Goal: Find specific page/section: Find specific page/section

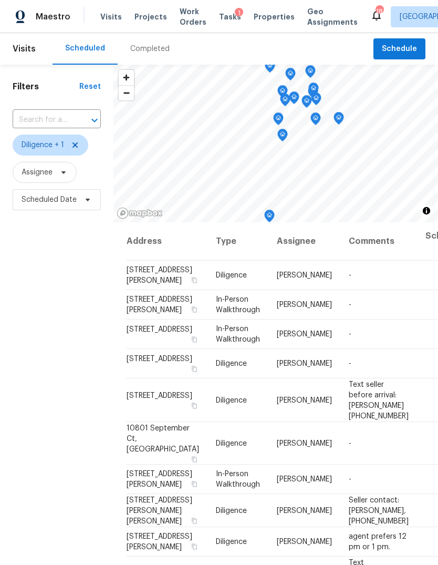
scroll to position [622, 0]
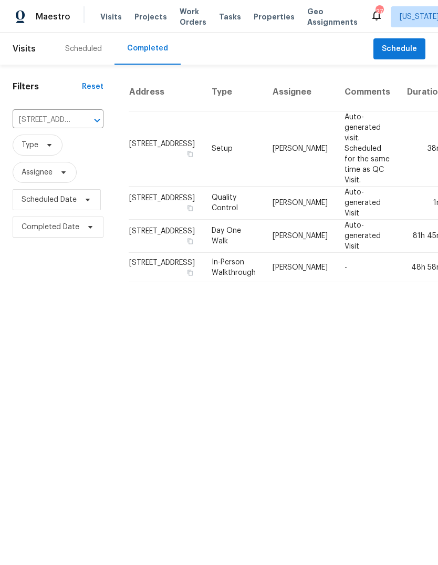
scroll to position [-30, 0]
click at [87, 50] on div "Scheduled" at bounding box center [83, 49] width 37 height 11
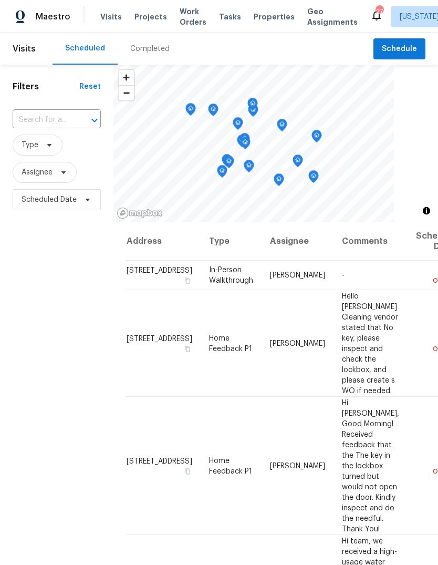
click at [54, 117] on input "text" at bounding box center [42, 120] width 59 height 16
type input "5"
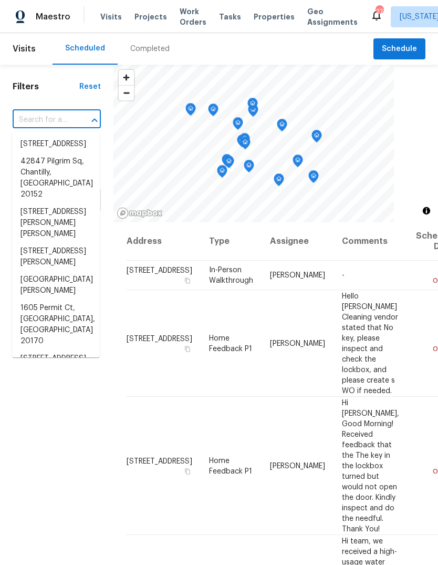
click at [270, 48] on div "Scheduled Completed" at bounding box center [213, 49] width 321 height 32
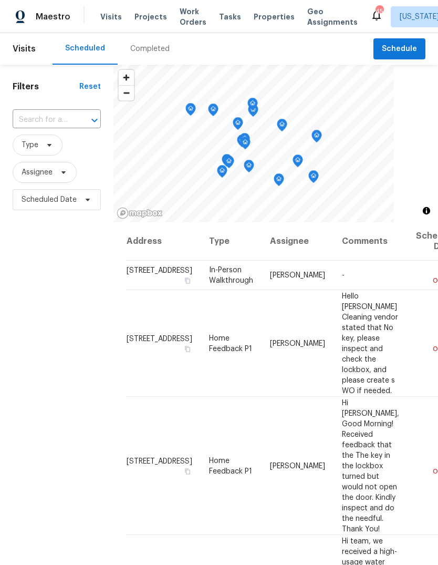
click at [58, 113] on input "text" at bounding box center [42, 120] width 59 height 16
type input "5722 [PERSON_NAME]"
click at [54, 289] on div "Filters Reset 5722 glen ​ Type Assignee Scheduled Date" at bounding box center [56, 369] width 113 height 609
